Goal: Information Seeking & Learning: Learn about a topic

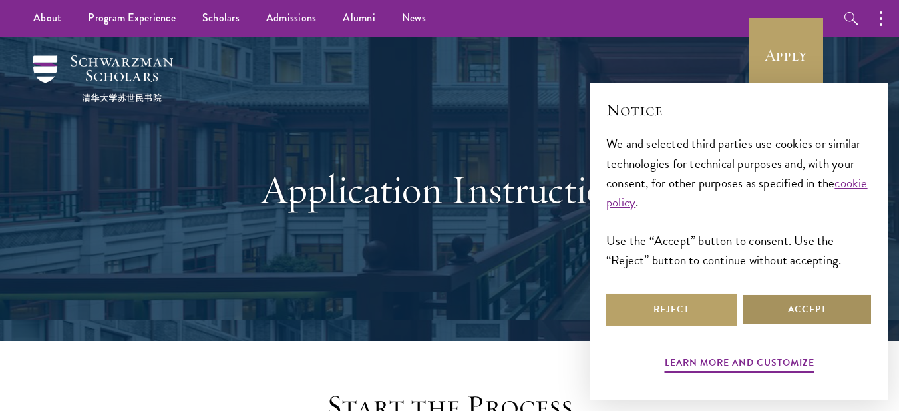
click at [792, 315] on button "Accept" at bounding box center [807, 309] width 130 height 32
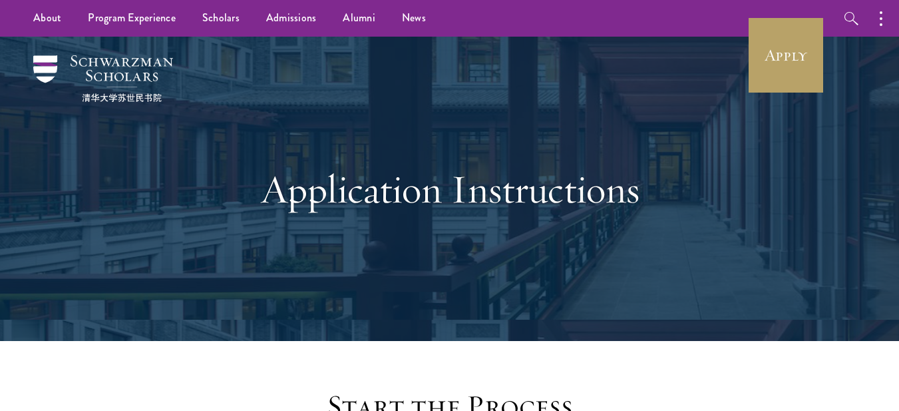
click at [773, 94] on div "Application Instructions" at bounding box center [450, 189] width 766 height 304
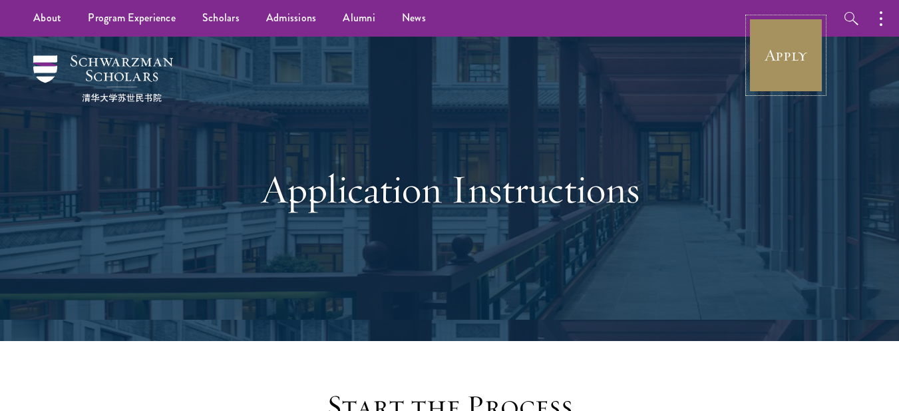
click at [772, 75] on link "Apply" at bounding box center [786, 55] width 75 height 75
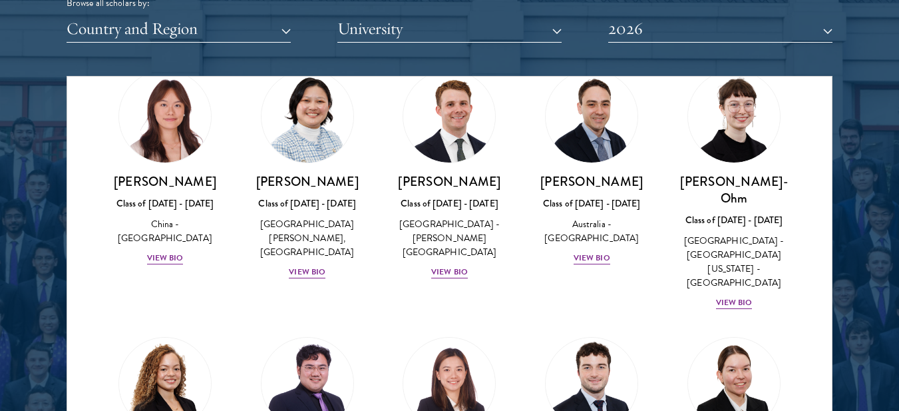
scroll to position [1442, 0]
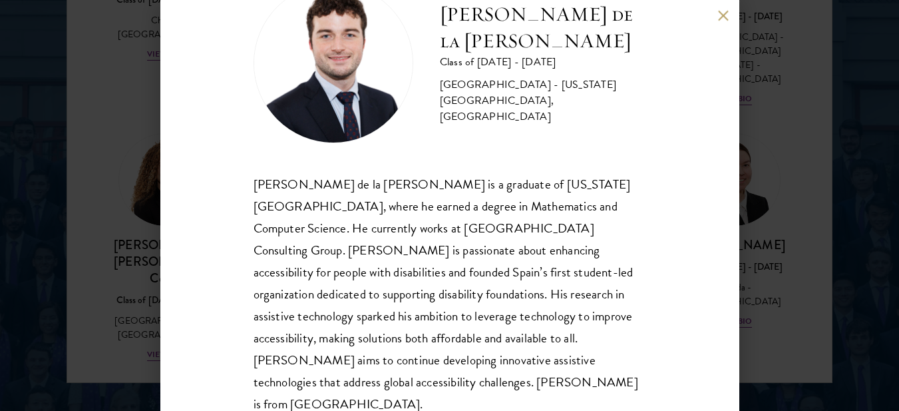
scroll to position [1775, 0]
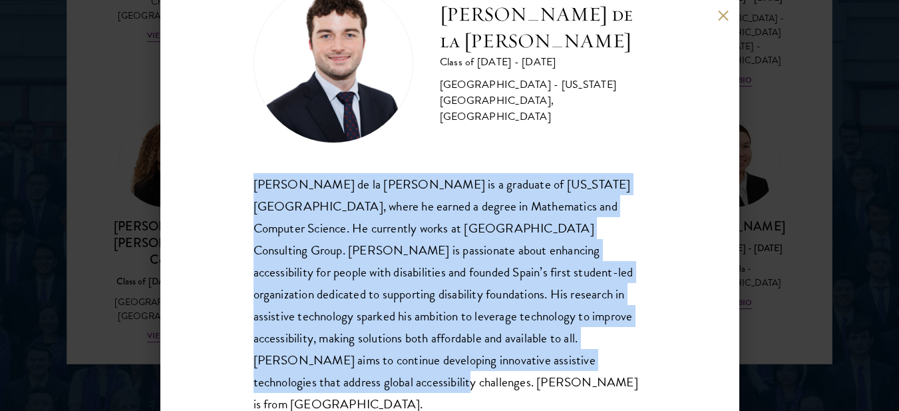
drag, startPoint x: 253, startPoint y: 187, endPoint x: 524, endPoint y: 356, distance: 319.8
click at [524, 356] on div "[PERSON_NAME] de la [PERSON_NAME] is a graduate of [US_STATE][GEOGRAPHIC_DATA],…" at bounding box center [450, 294] width 393 height 242
copy span "[PERSON_NAME] de la [PERSON_NAME] is a graduate of [US_STATE][GEOGRAPHIC_DATA],…"
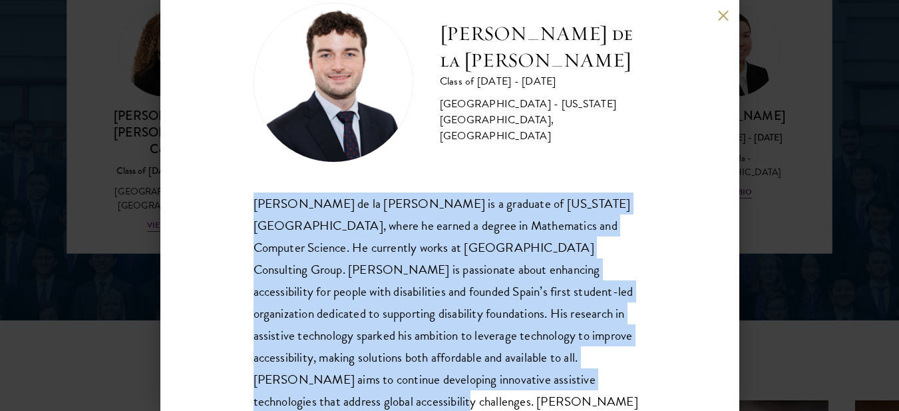
scroll to position [57, 0]
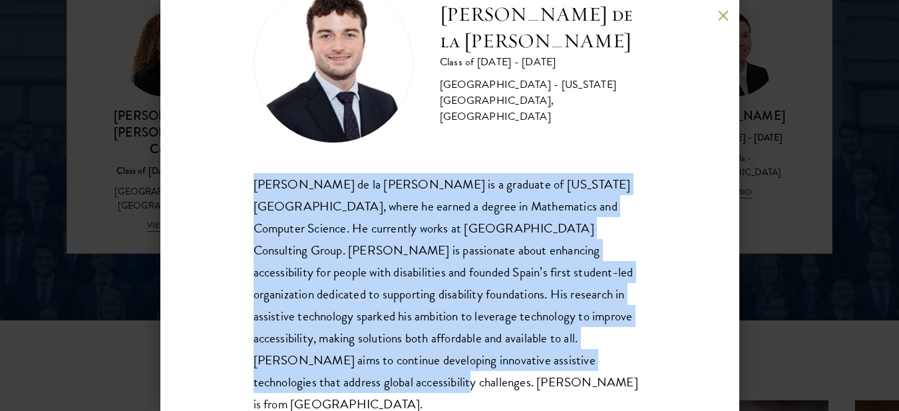
click at [347, 207] on span "[PERSON_NAME] de la [PERSON_NAME] is a graduate of [US_STATE][GEOGRAPHIC_DATA],…" at bounding box center [446, 293] width 385 height 239
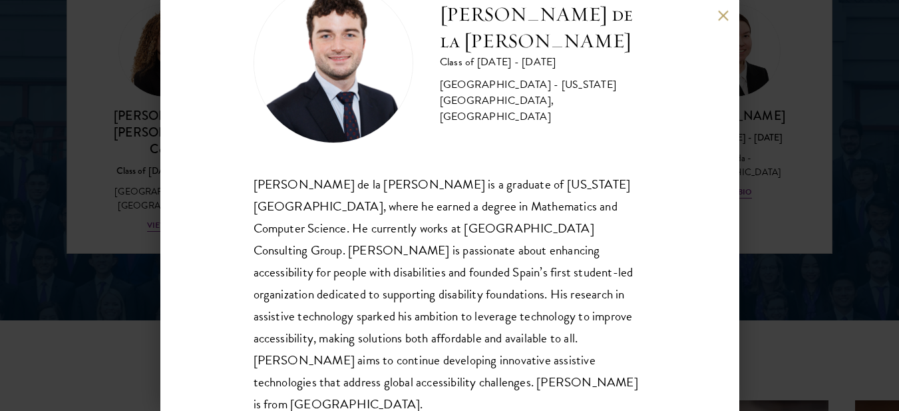
click at [347, 207] on span "[PERSON_NAME] de la [PERSON_NAME] is a graduate of [US_STATE][GEOGRAPHIC_DATA],…" at bounding box center [446, 293] width 385 height 239
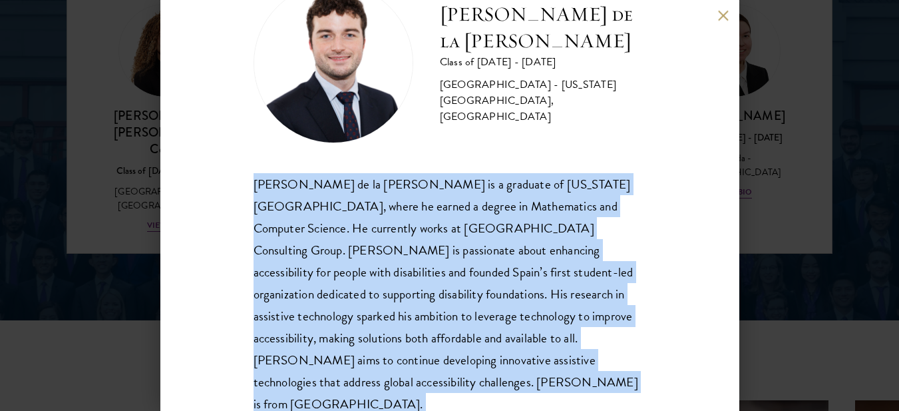
click at [347, 207] on span "[PERSON_NAME] de la [PERSON_NAME] is a graduate of [US_STATE][GEOGRAPHIC_DATA],…" at bounding box center [446, 293] width 385 height 239
copy body "[PERSON_NAME] de la [PERSON_NAME] is a graduate of [US_STATE][GEOGRAPHIC_DATA],…"
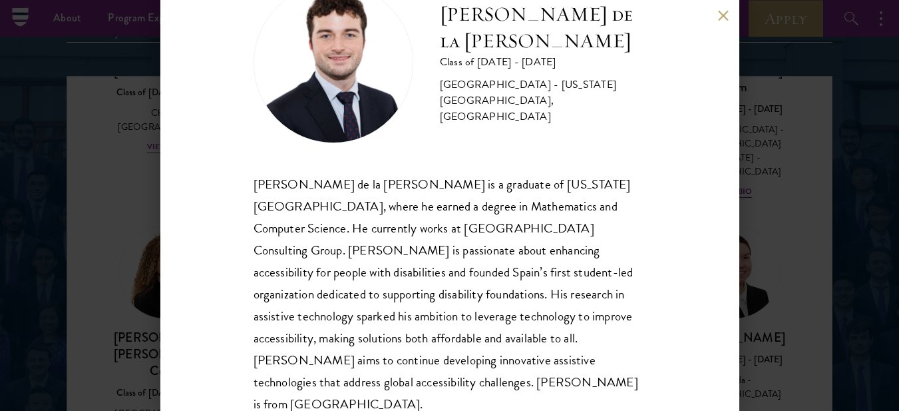
click at [721, 28] on div "[PERSON_NAME] de la [PERSON_NAME] Class of [DATE] - [DATE] [GEOGRAPHIC_DATA] - …" at bounding box center [449, 205] width 579 height 411
click at [723, 17] on button at bounding box center [723, 15] width 11 height 11
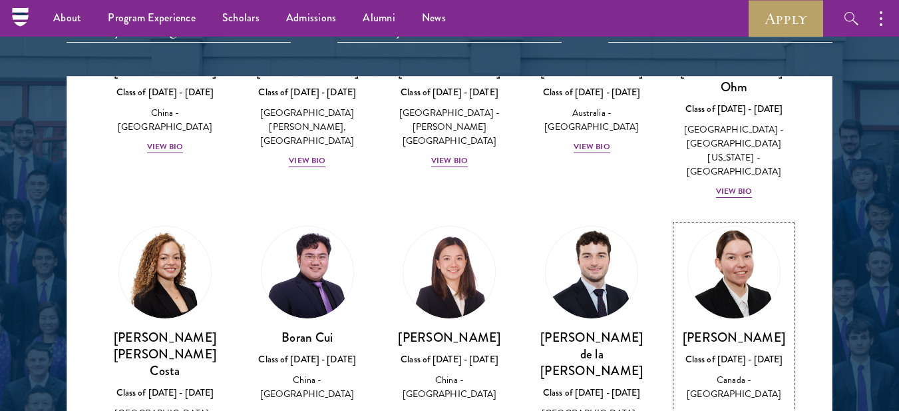
click at [734, 222] on img at bounding box center [733, 272] width 101 height 101
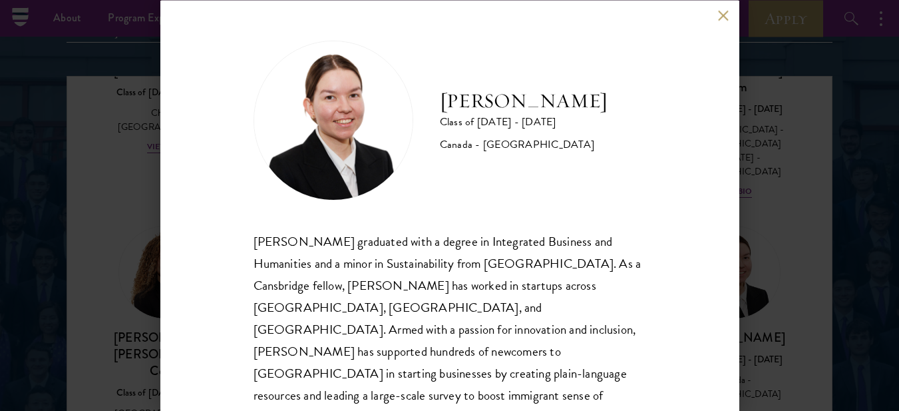
click at [719, 12] on button at bounding box center [723, 15] width 11 height 11
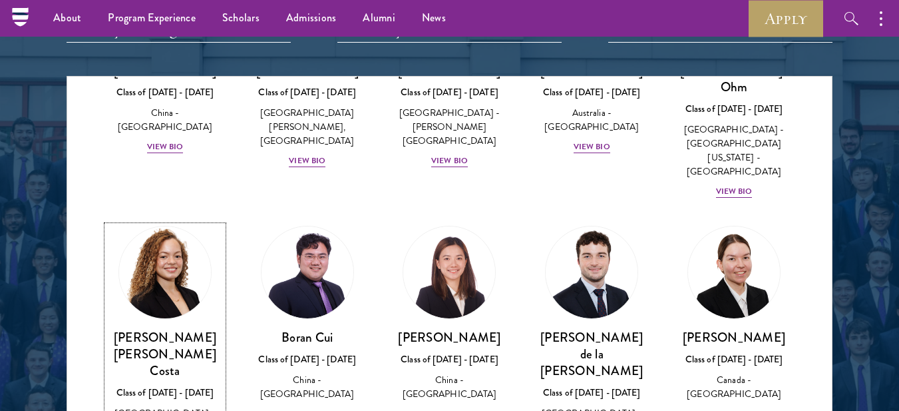
click at [170, 329] on div "[PERSON_NAME] [PERSON_NAME] Costa Class of [DATE] - [DATE] [GEOGRAPHIC_DATA] - …" at bounding box center [165, 392] width 116 height 126
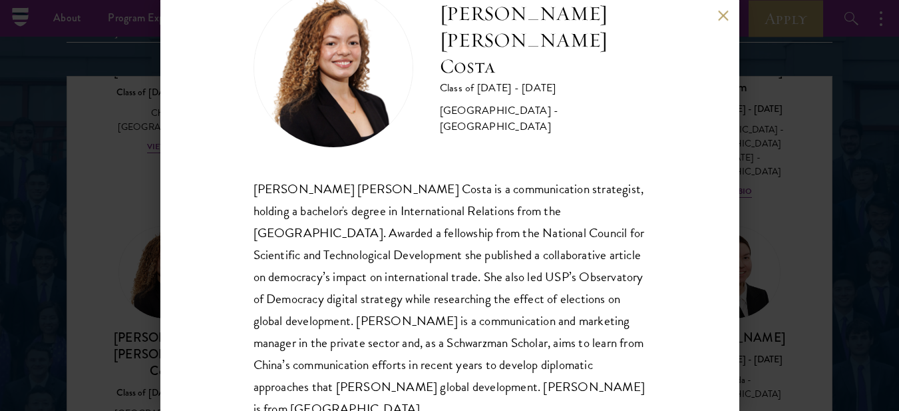
scroll to position [79, 0]
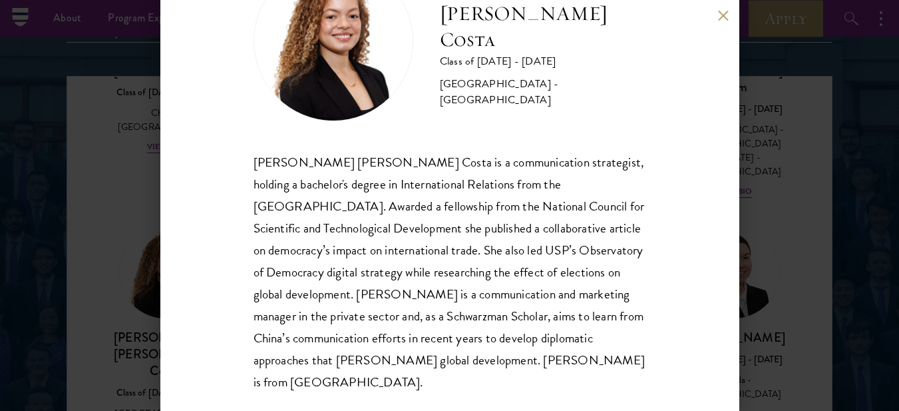
click at [724, 9] on div "[PERSON_NAME] [PERSON_NAME] Costa Class of [DATE] - [DATE] [GEOGRAPHIC_DATA] - …" at bounding box center [449, 205] width 579 height 411
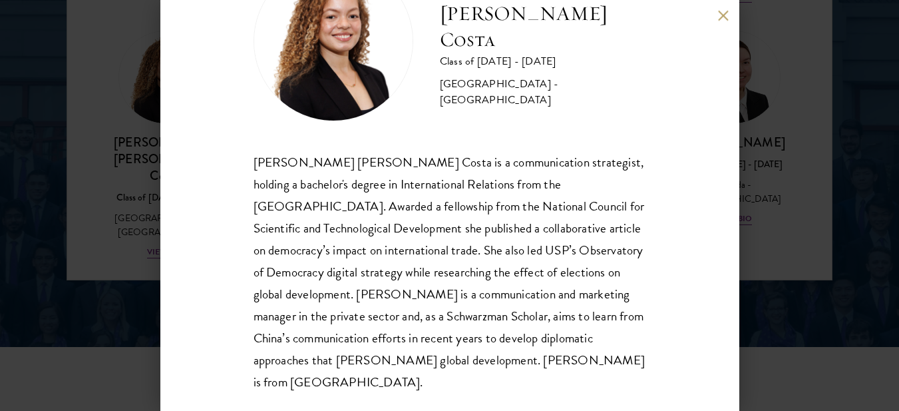
scroll to position [1886, 0]
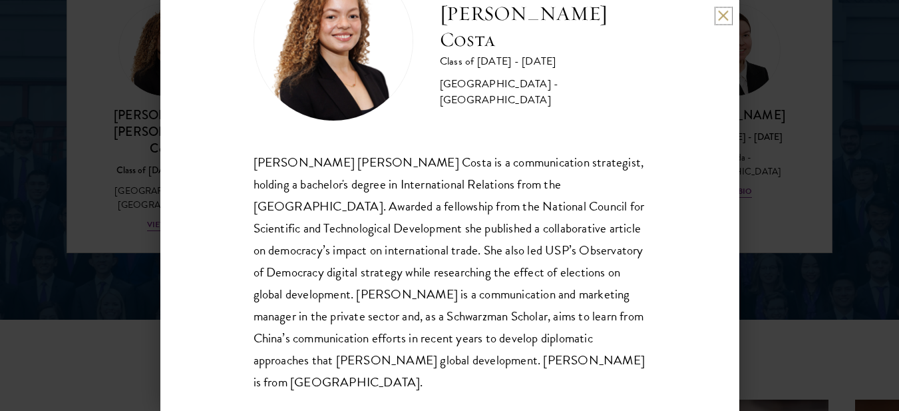
click at [725, 12] on button at bounding box center [723, 15] width 11 height 11
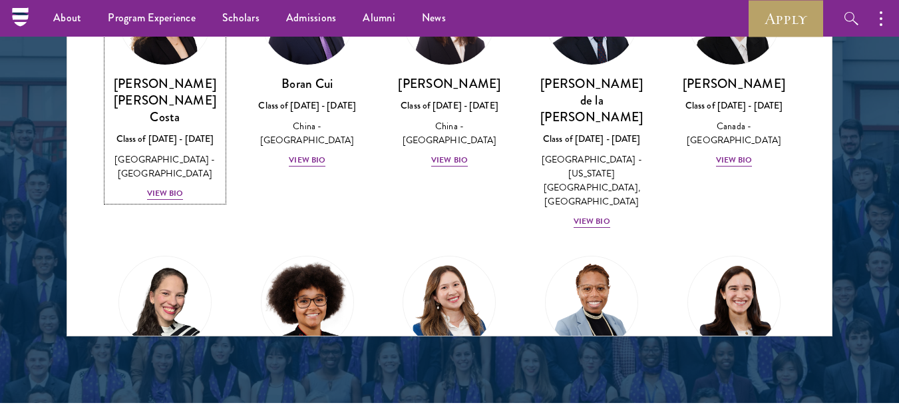
scroll to position [1775, 0]
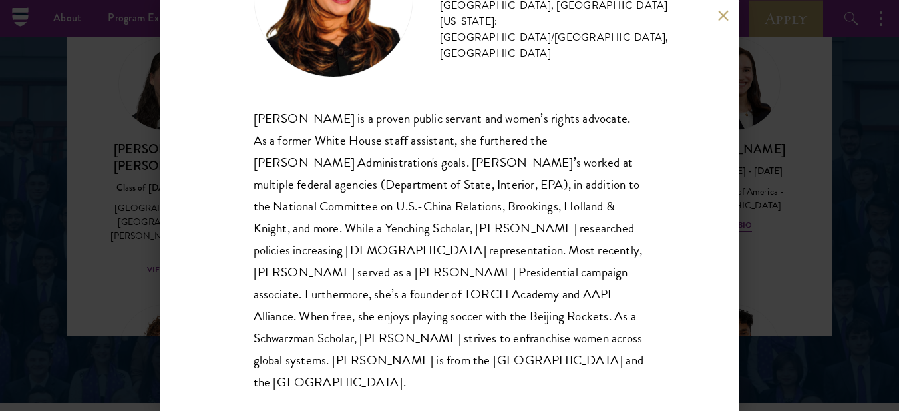
scroll to position [11, 0]
